Goal: Transaction & Acquisition: Download file/media

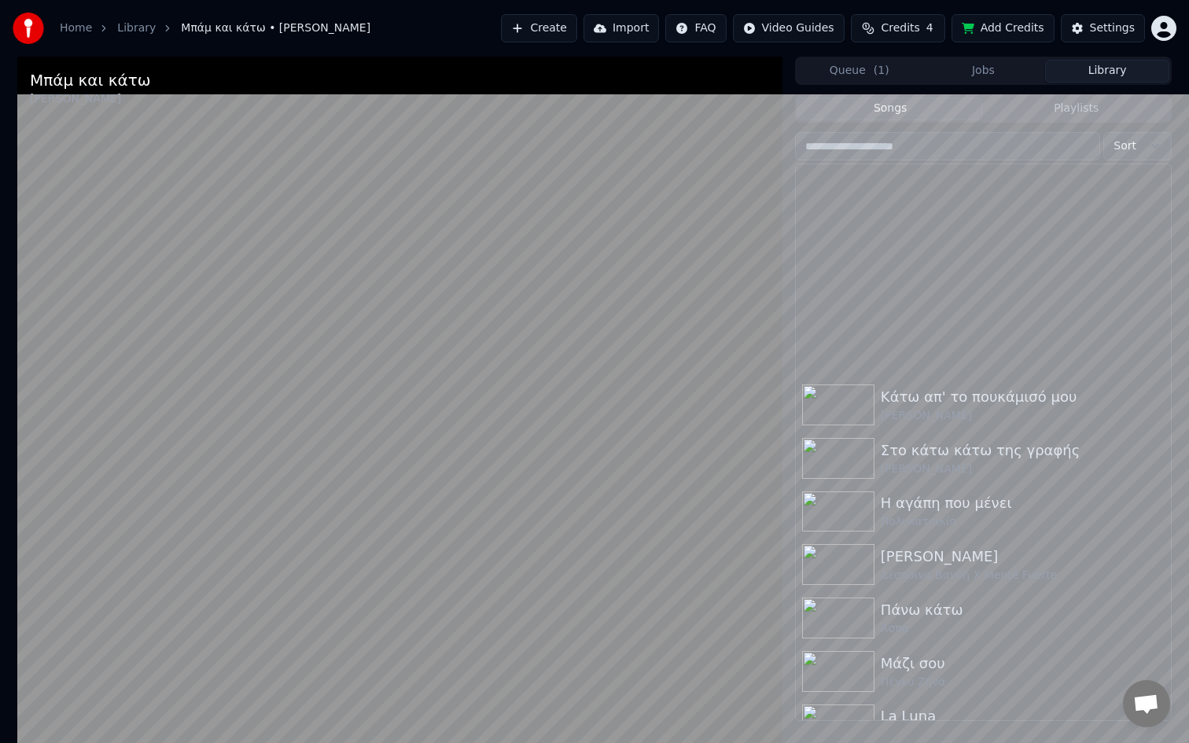
scroll to position [297, 0]
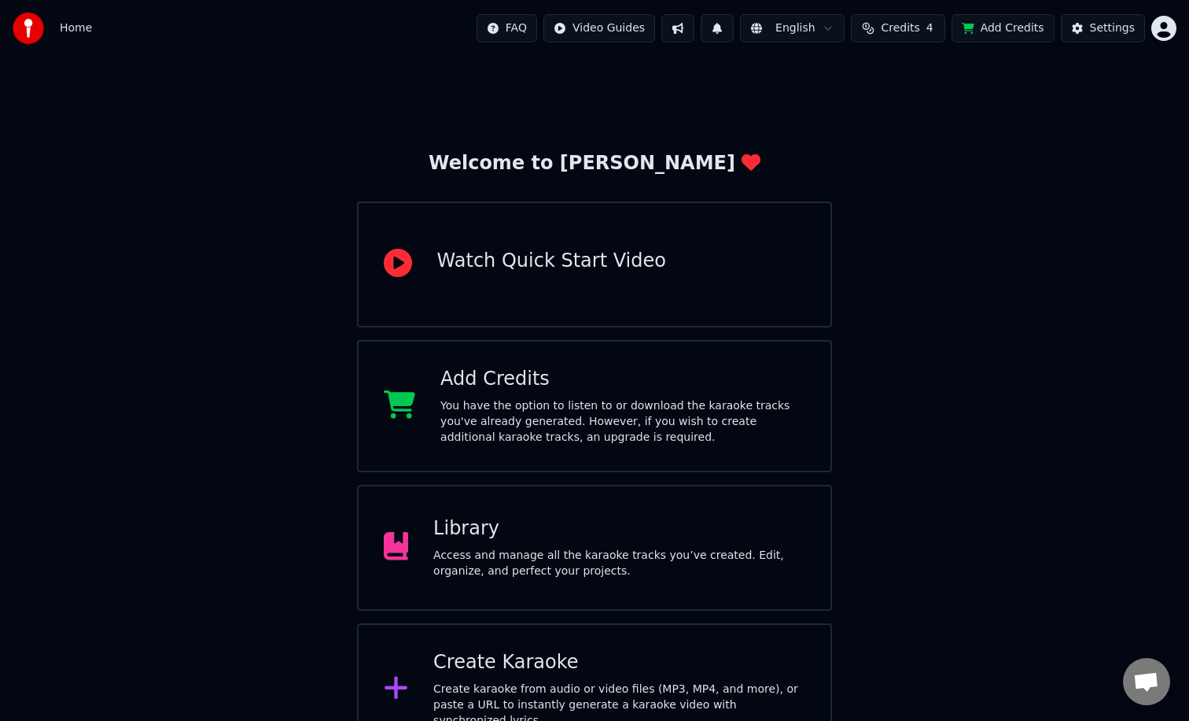
click at [448, 546] on div "Library Access and manage all the karaoke tracks you’ve created. Edit, organize…" at bounding box center [619, 547] width 372 height 63
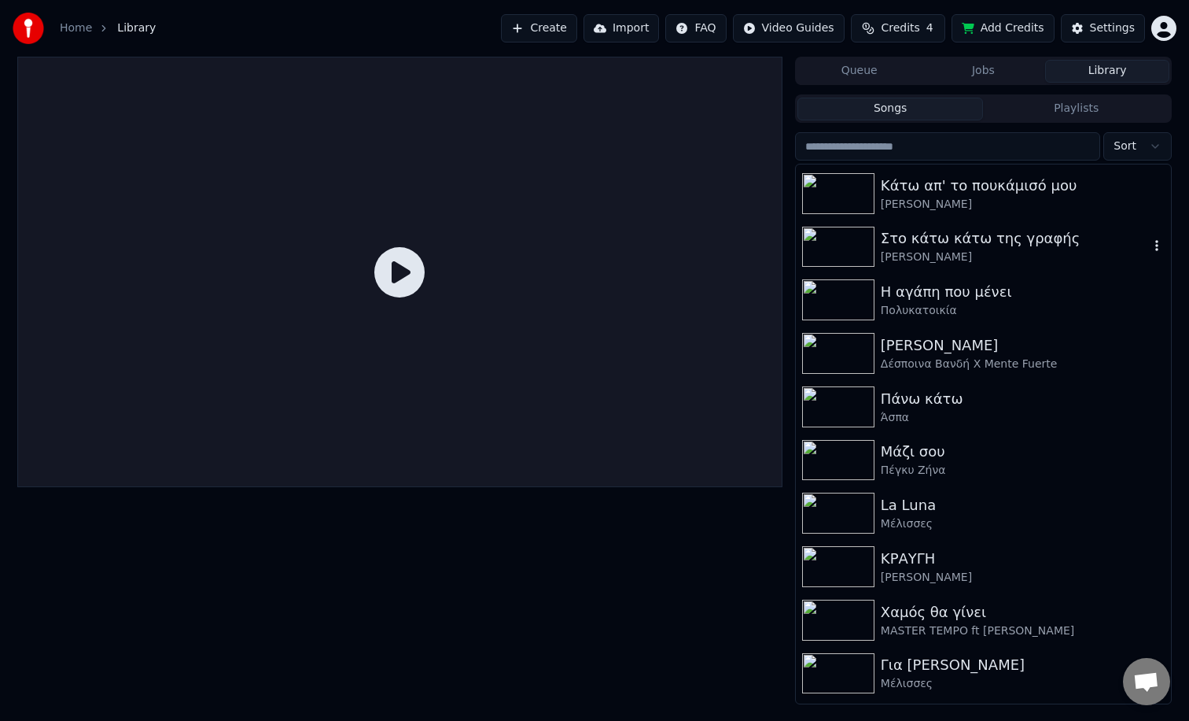
scroll to position [220, 0]
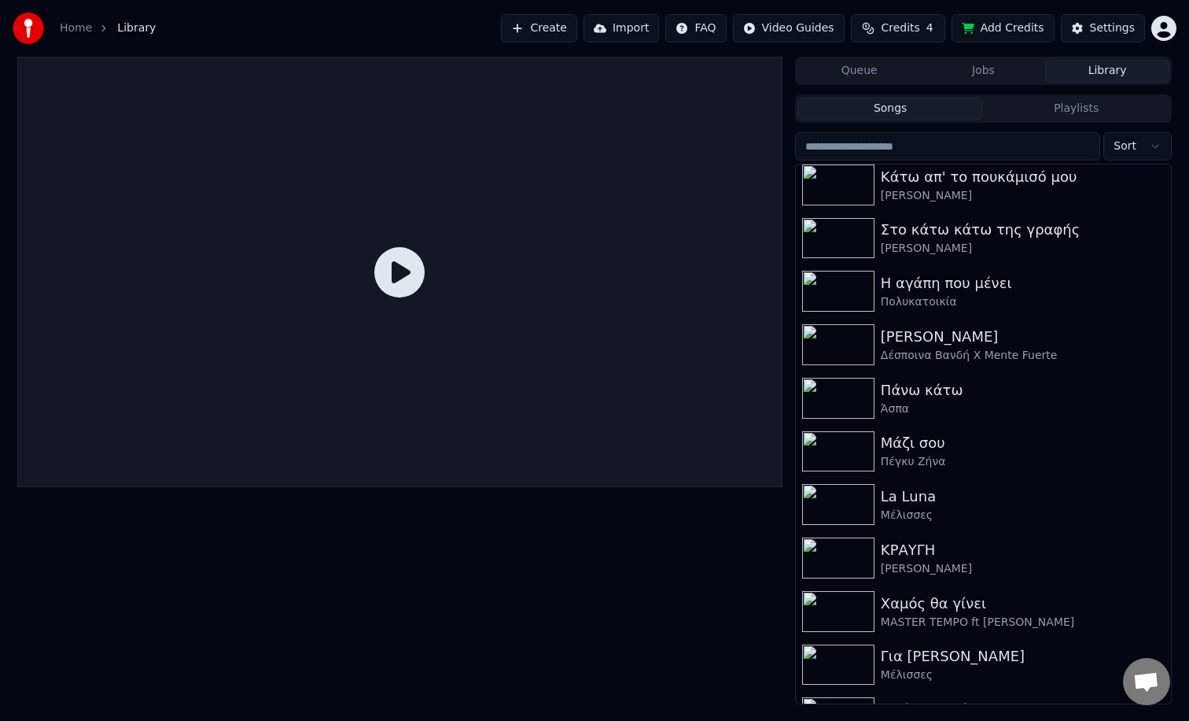
click at [1030, 111] on button "Playlists" at bounding box center [1076, 109] width 186 height 23
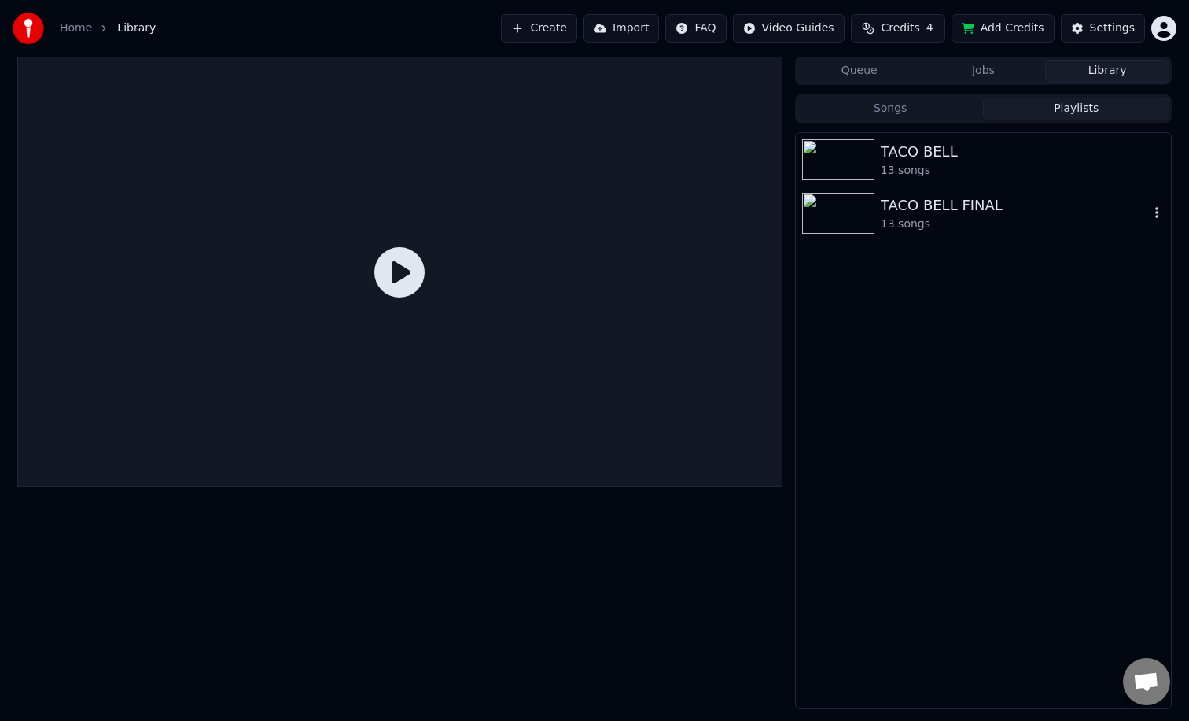
click at [927, 217] on div "13 songs" at bounding box center [1015, 224] width 268 height 16
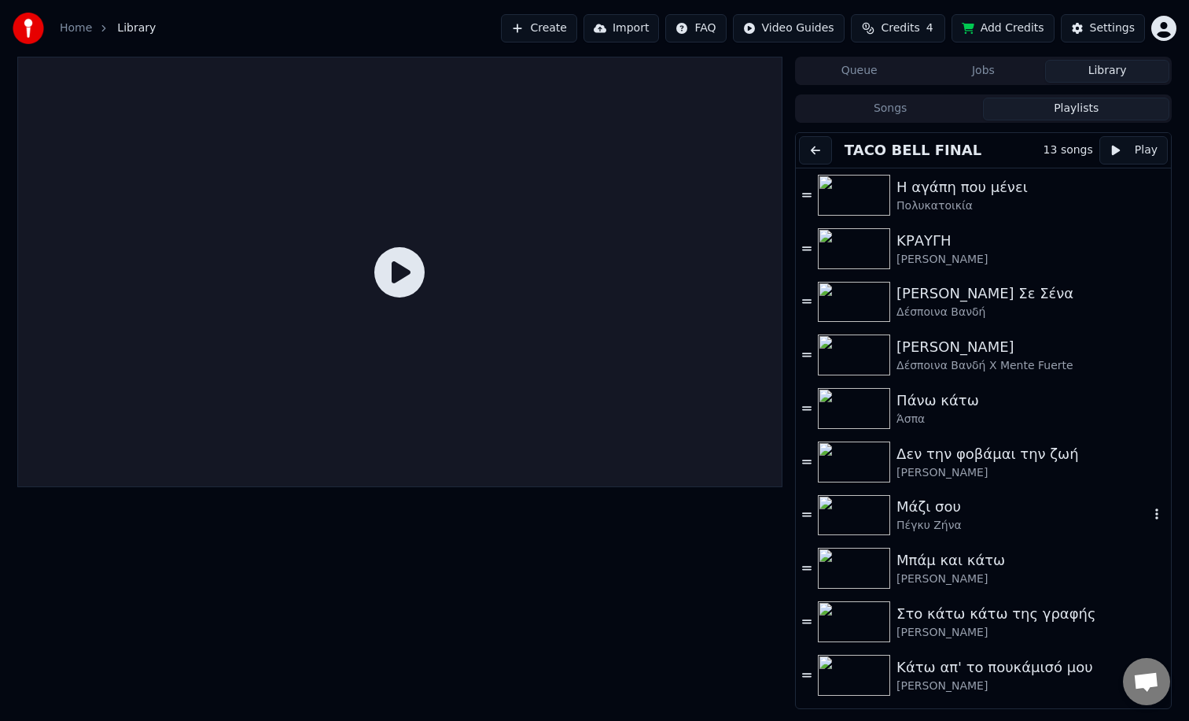
scroll to position [153, 0]
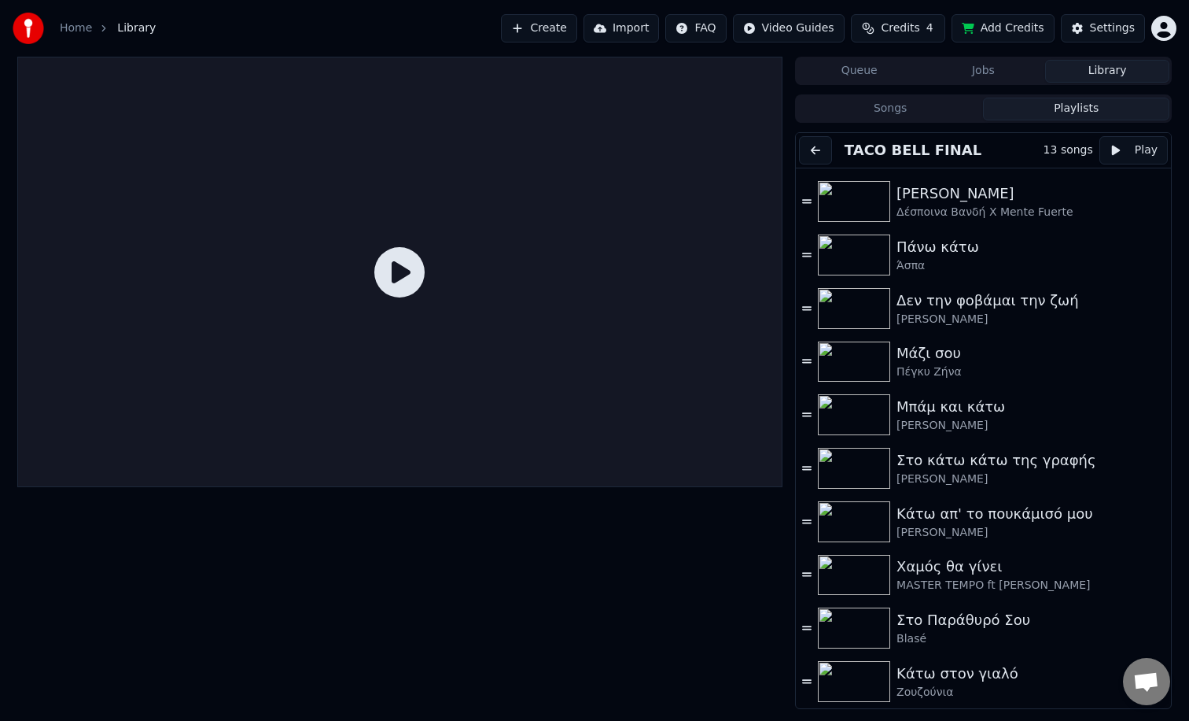
click at [1005, 685] on div "Ζουζούνια" at bounding box center [1023, 692] width 253 height 16
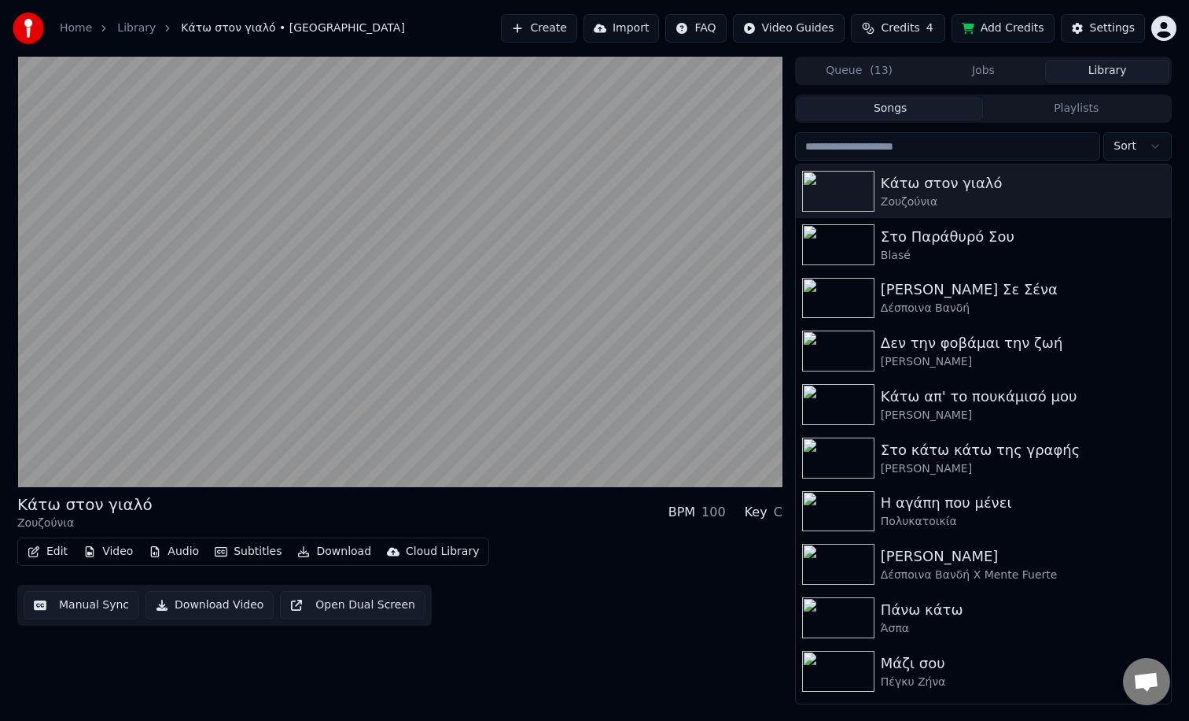
click at [890, 115] on button "Songs" at bounding box center [891, 109] width 186 height 23
click at [1157, 191] on icon "button" at bounding box center [1157, 190] width 3 height 11
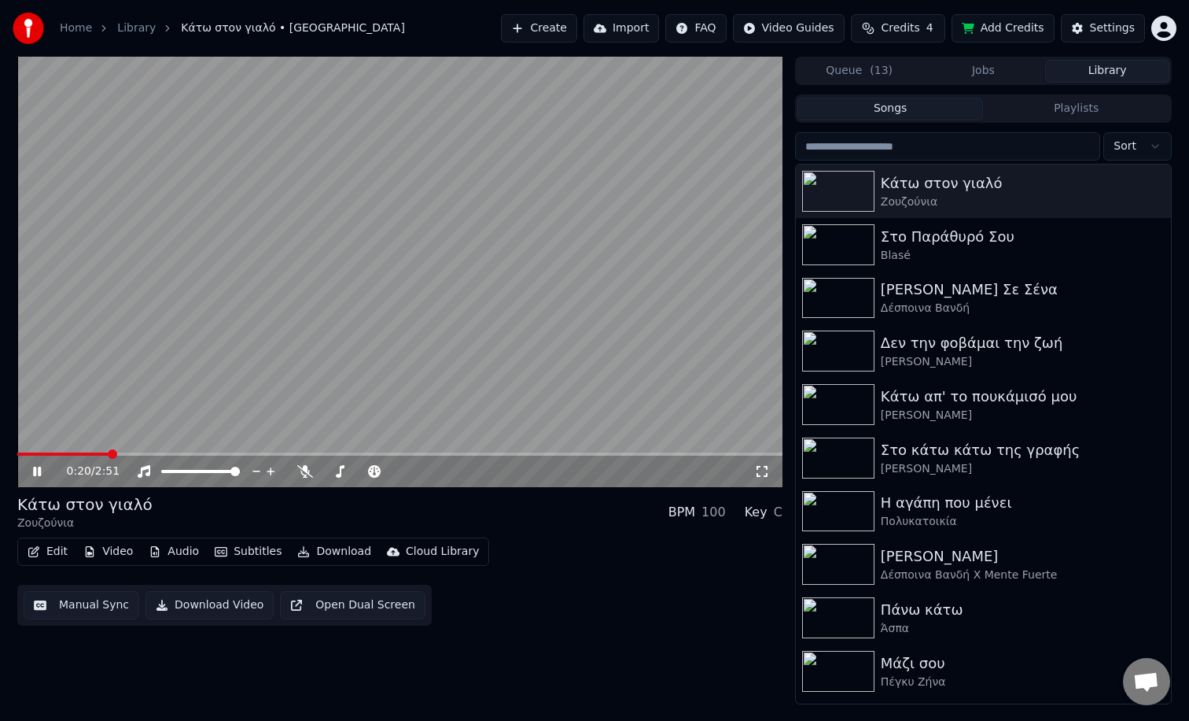
click at [321, 551] on button "Download" at bounding box center [334, 551] width 87 height 22
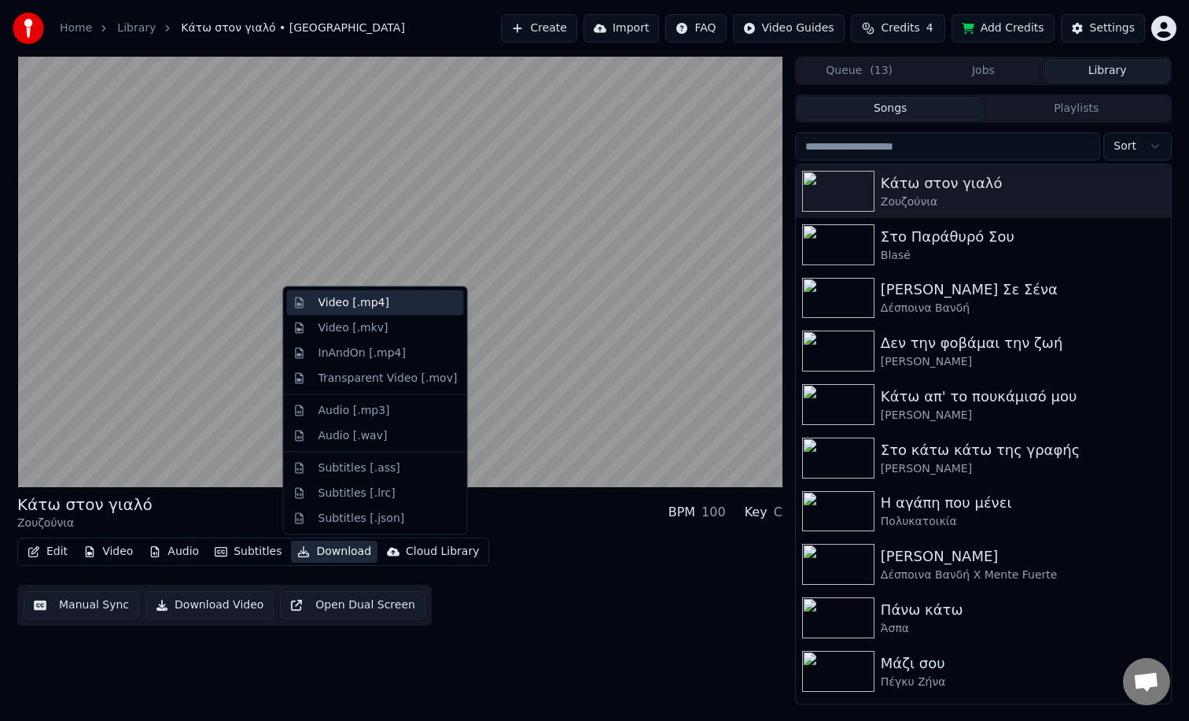
click at [319, 300] on div "Video [.mp4]" at bounding box center [354, 303] width 71 height 16
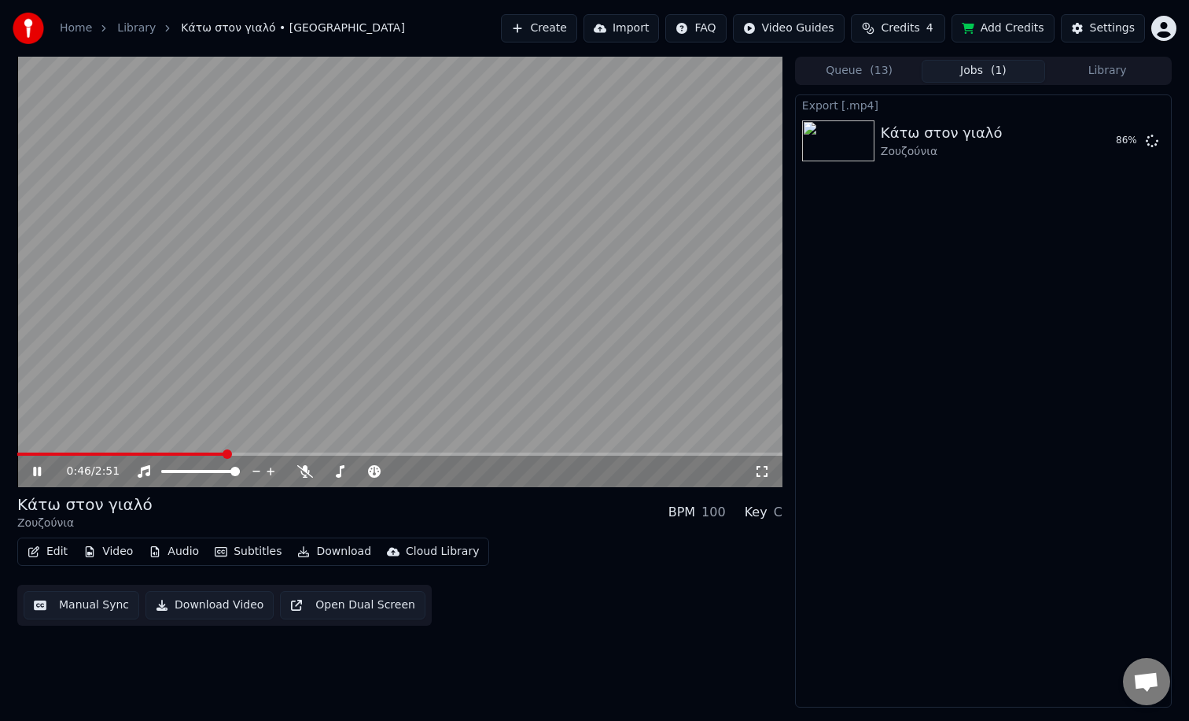
click at [35, 473] on icon at bounding box center [37, 470] width 8 height 9
click at [1122, 140] on button "Show" at bounding box center [1111, 141] width 57 height 28
